Goal: Task Accomplishment & Management: Manage account settings

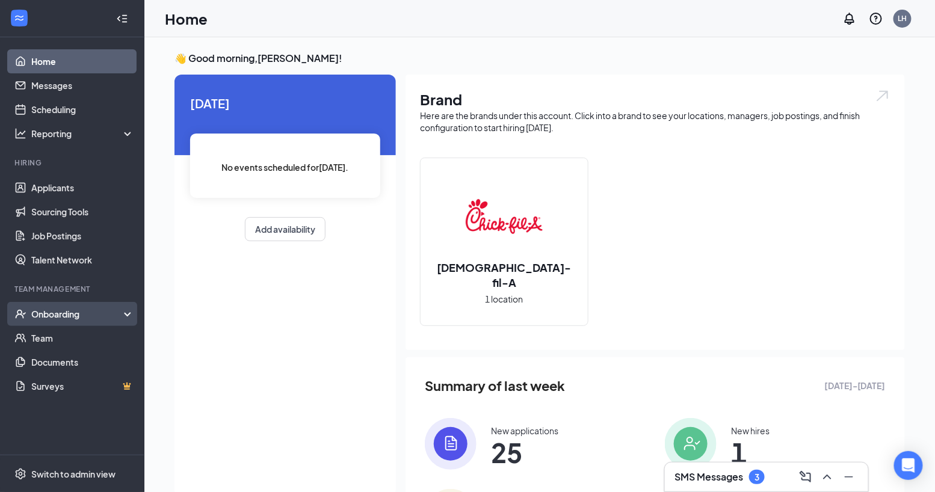
click at [59, 313] on div "Onboarding" at bounding box center [77, 314] width 93 height 12
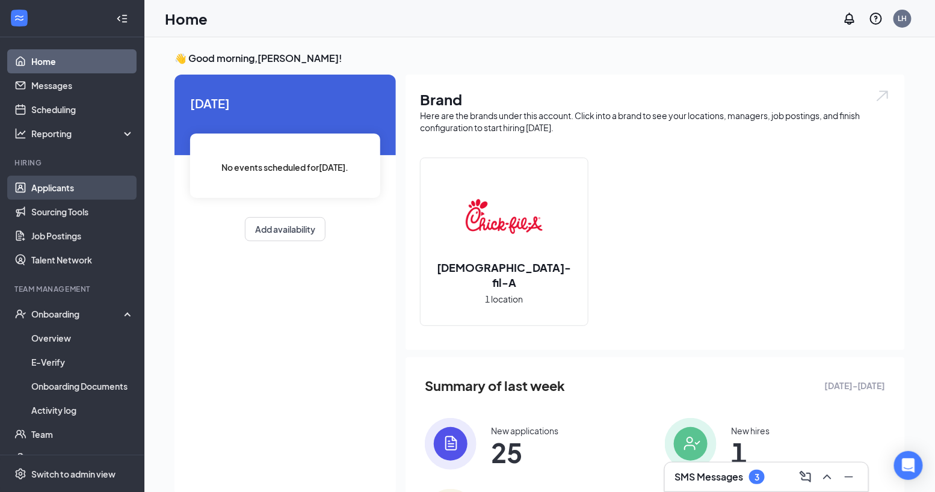
click at [59, 185] on link "Applicants" at bounding box center [82, 188] width 103 height 24
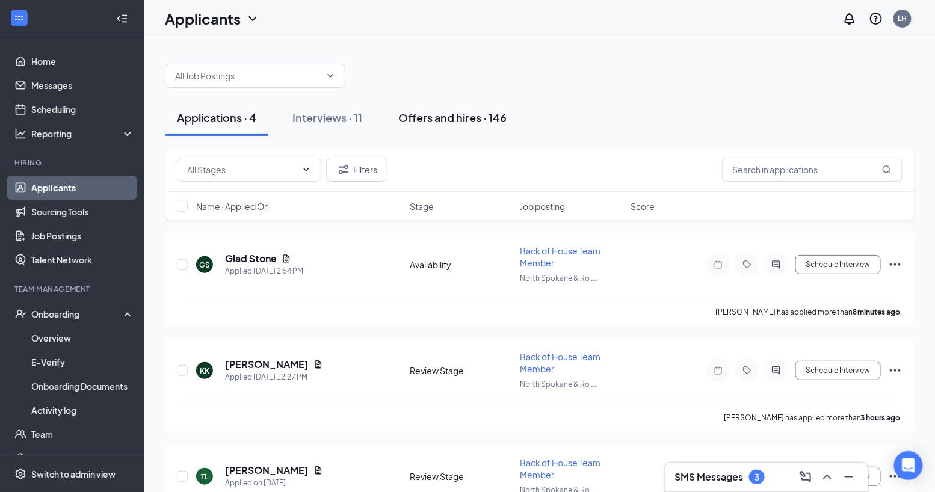
click at [430, 122] on div "Offers and hires · 146" at bounding box center [452, 117] width 108 height 15
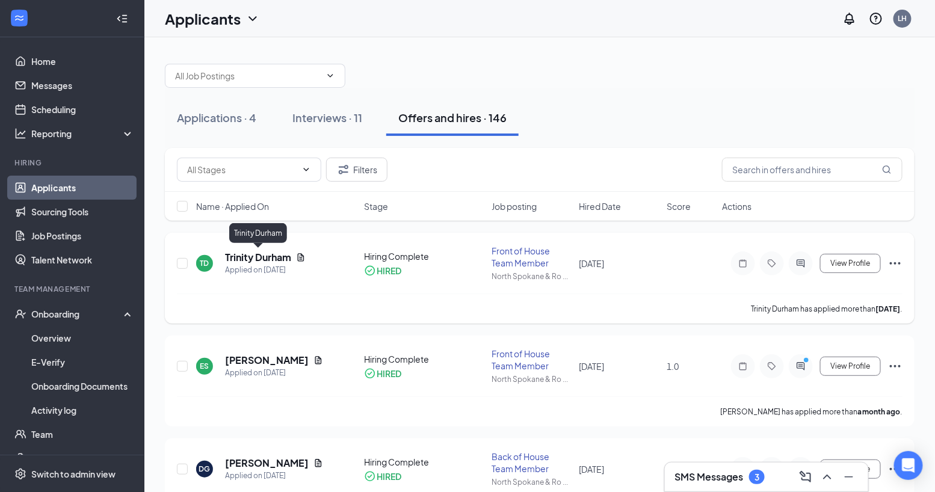
click at [266, 252] on h5 "Trinity Durham" at bounding box center [258, 257] width 66 height 13
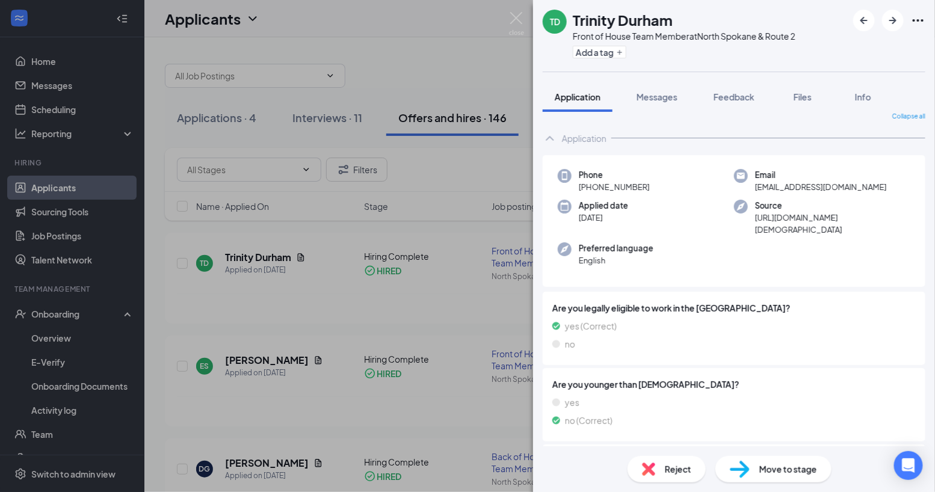
scroll to position [12, 0]
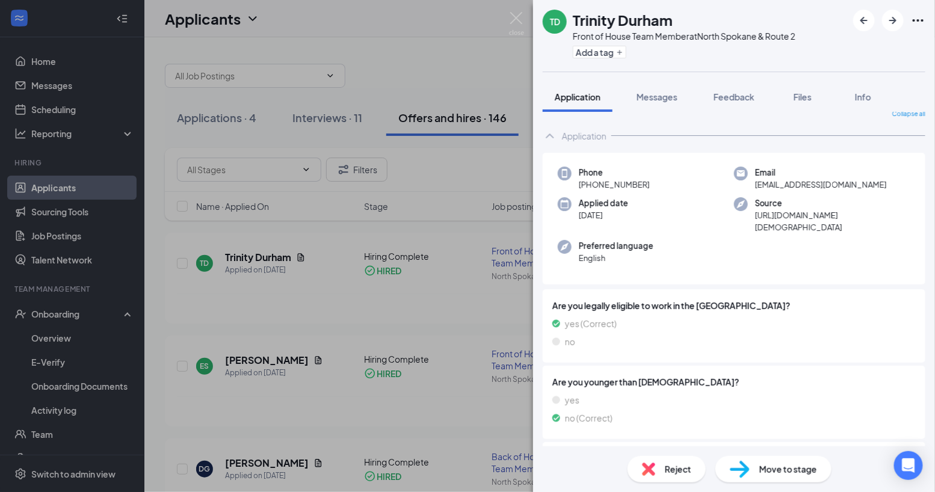
drag, startPoint x: 591, startPoint y: 185, endPoint x: 653, endPoint y: 187, distance: 62.0
click at [653, 187] on div "Phone [PHONE_NUMBER]" at bounding box center [646, 179] width 176 height 25
copy span "509) 690-0633"
click at [514, 26] on img at bounding box center [516, 23] width 15 height 23
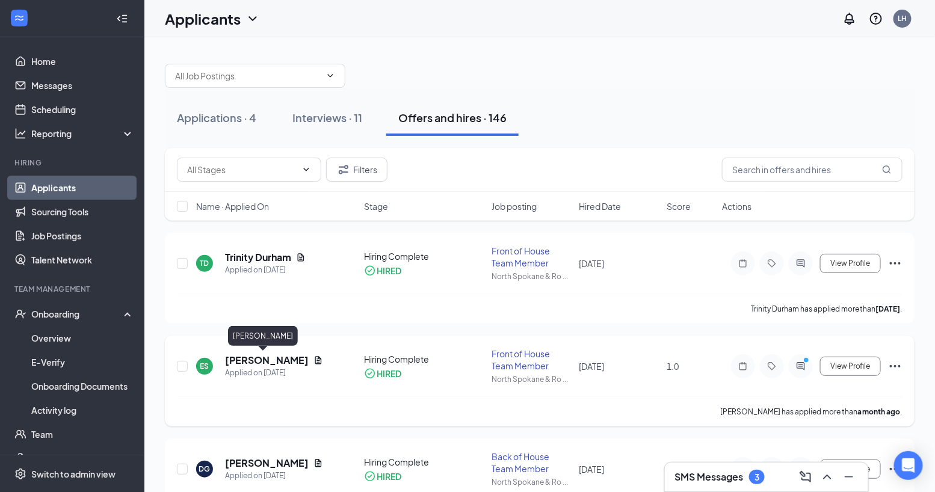
click at [264, 356] on h5 "[PERSON_NAME]" at bounding box center [267, 360] width 84 height 13
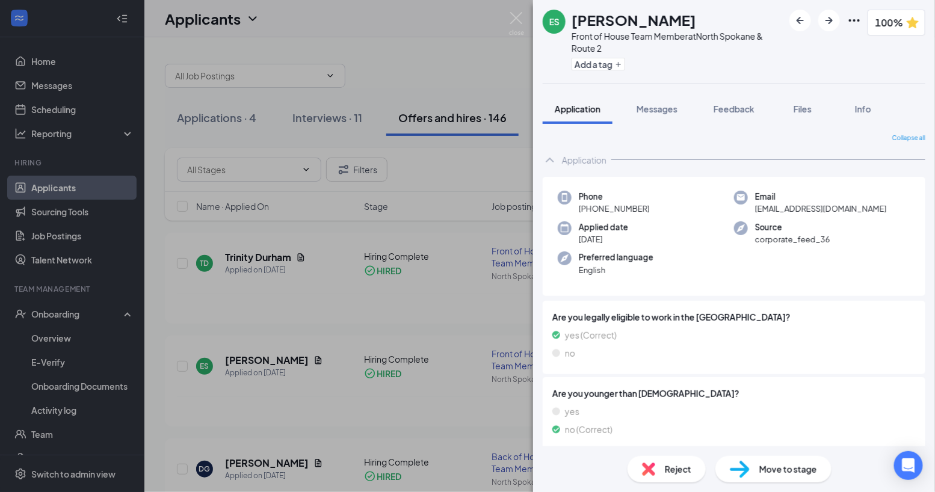
drag, startPoint x: 590, startPoint y: 209, endPoint x: 657, endPoint y: 212, distance: 67.4
click at [657, 212] on div "Phone [PHONE_NUMBER]" at bounding box center [646, 203] width 176 height 25
copy span "[PHONE_NUMBER]"
